Goal: Task Accomplishment & Management: Complete application form

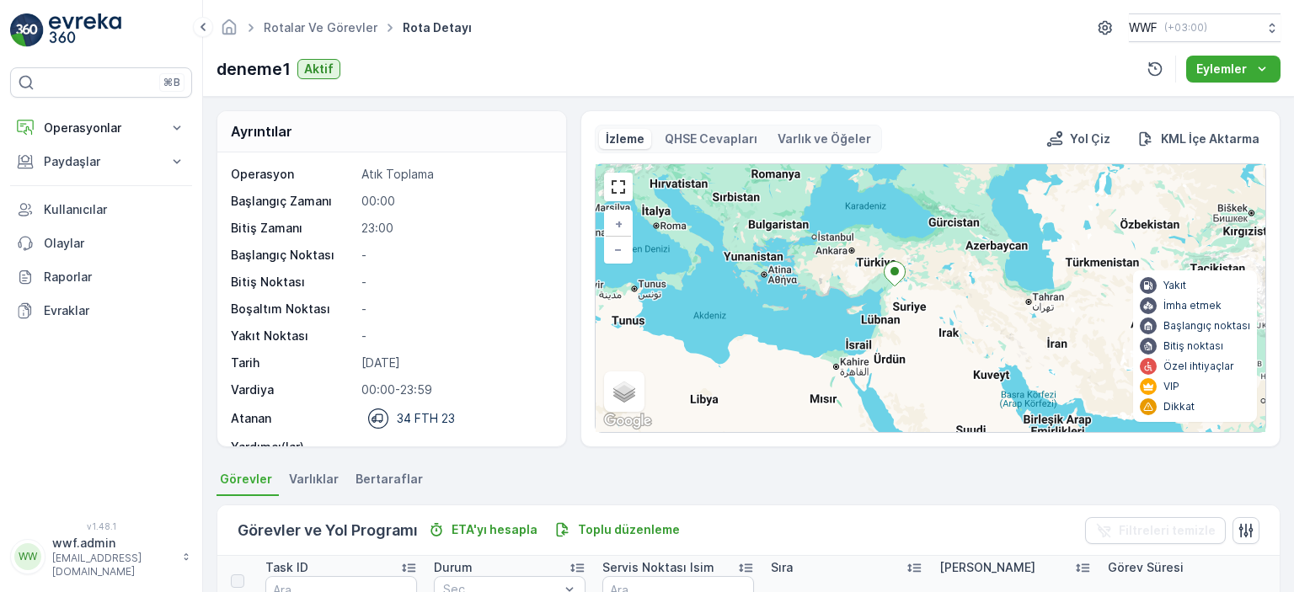
scroll to position [337, 0]
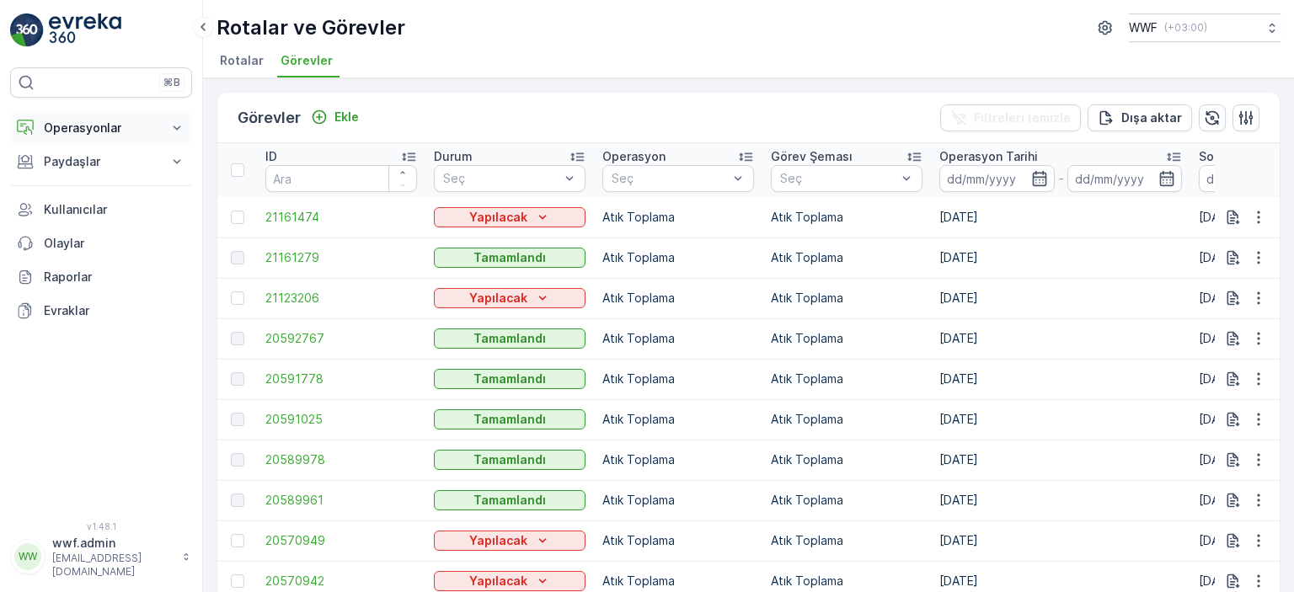
click at [107, 131] on p "Operasyonlar" at bounding box center [101, 128] width 115 height 17
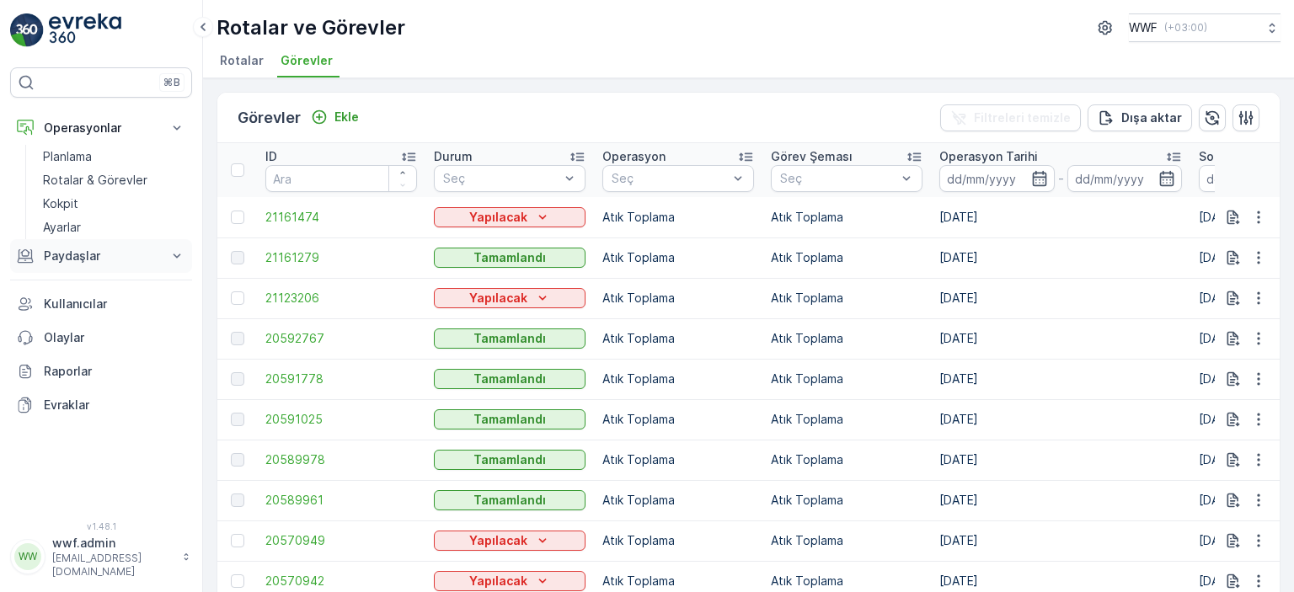
click at [113, 259] on p "Paydaşlar" at bounding box center [101, 256] width 115 height 17
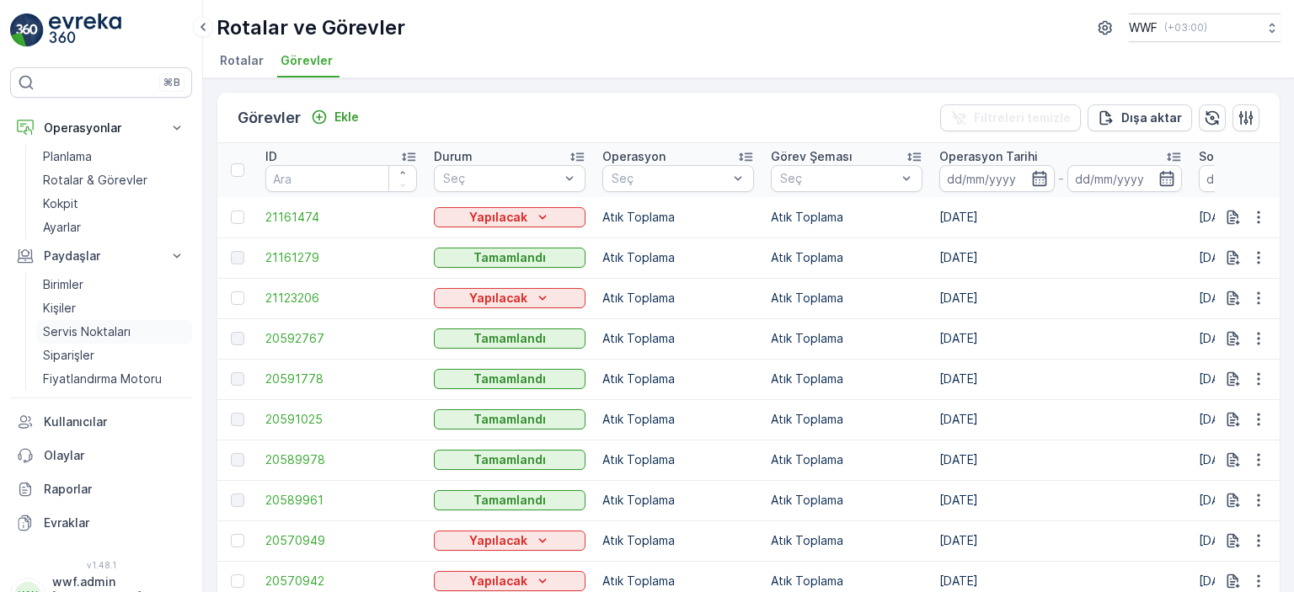
click at [91, 329] on p "Servis Noktaları" at bounding box center [87, 331] width 88 height 17
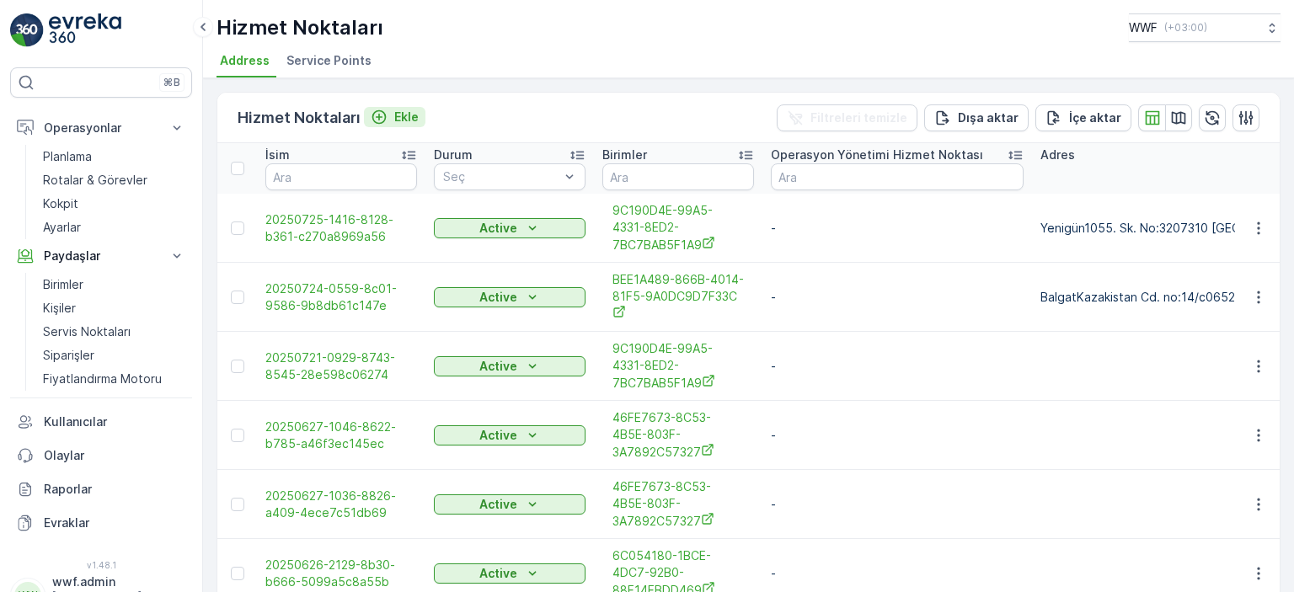
click at [390, 115] on div "Ekle" at bounding box center [395, 117] width 48 height 17
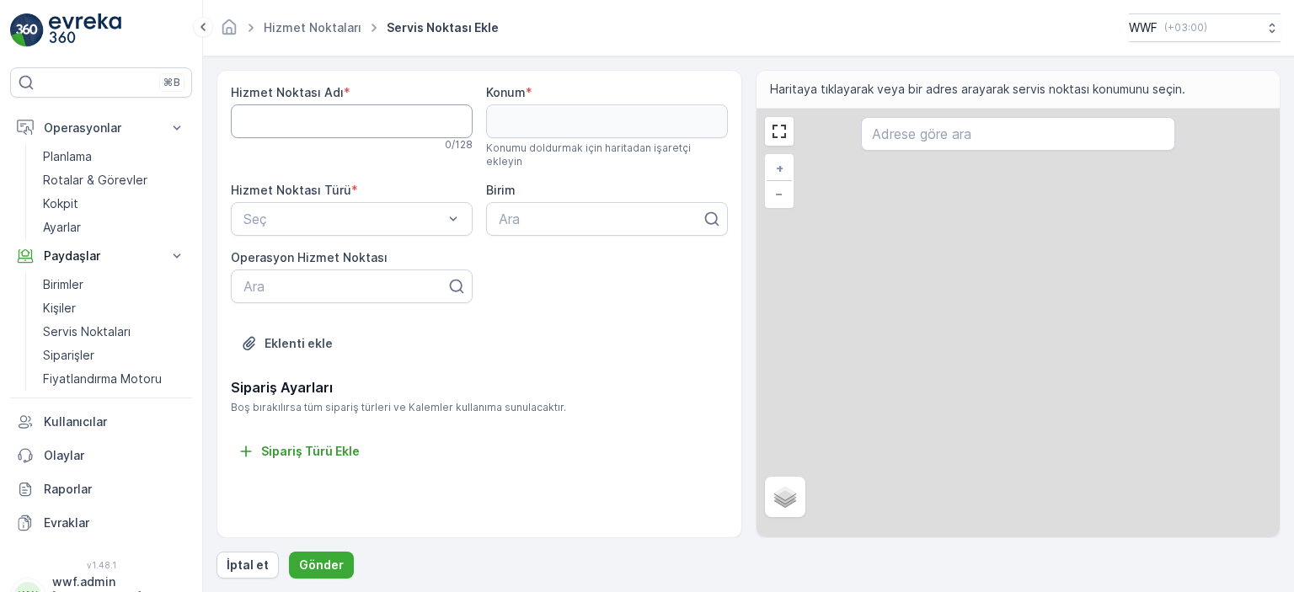
click at [378, 128] on Adı "Hizmet Noktası Adı" at bounding box center [352, 121] width 242 height 34
